Goal: Information Seeking & Learning: Learn about a topic

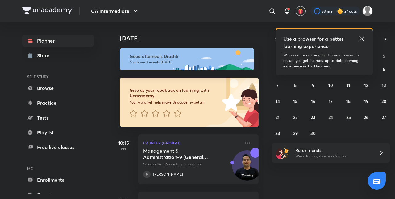
click at [151, 87] on div "Give us your feedback on learning with Unacademy Your word will help make Unaca…" at bounding box center [170, 102] width 100 height 49
click at [360, 39] on icon at bounding box center [361, 38] width 7 height 7
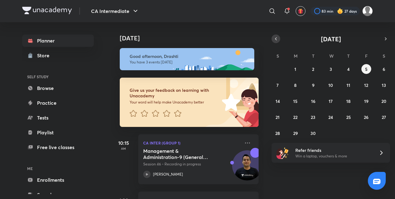
click at [275, 39] on icon "button" at bounding box center [275, 39] width 5 height 6
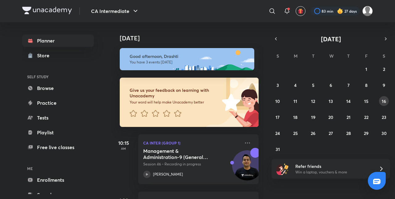
click at [383, 99] on abbr "16" at bounding box center [384, 101] width 4 height 6
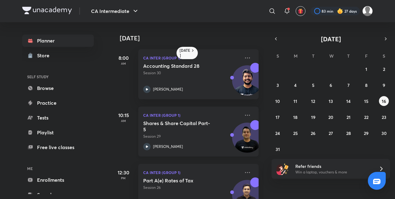
click at [197, 134] on p "Session 29" at bounding box center [191, 137] width 97 height 6
click at [184, 139] on div "Shares & Share Capital Part-5 Session 29 [PERSON_NAME]" at bounding box center [191, 135] width 97 height 30
